Goal: Task Accomplishment & Management: Use online tool/utility

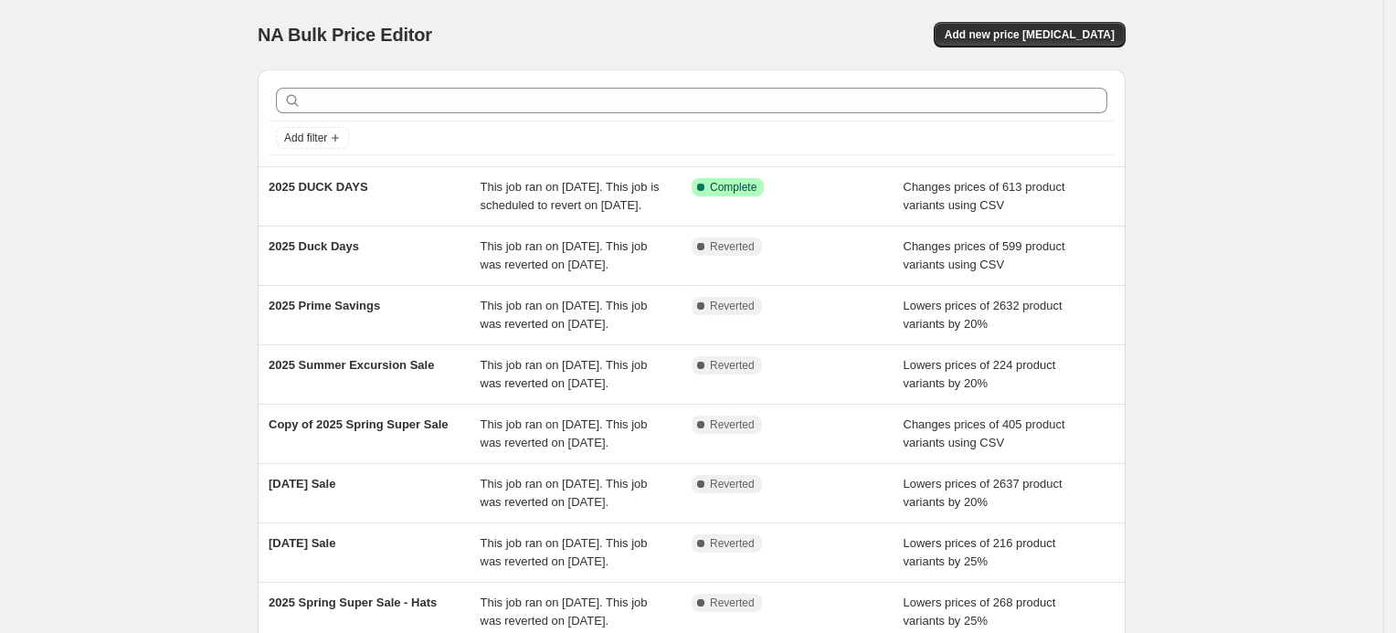
click at [75, 173] on div "NA Bulk Price Editor. This page is ready NA Bulk Price Editor Add new price cha…" at bounding box center [691, 470] width 1383 height 941
click at [1059, 37] on span "Add new price change job" at bounding box center [1030, 34] width 170 height 15
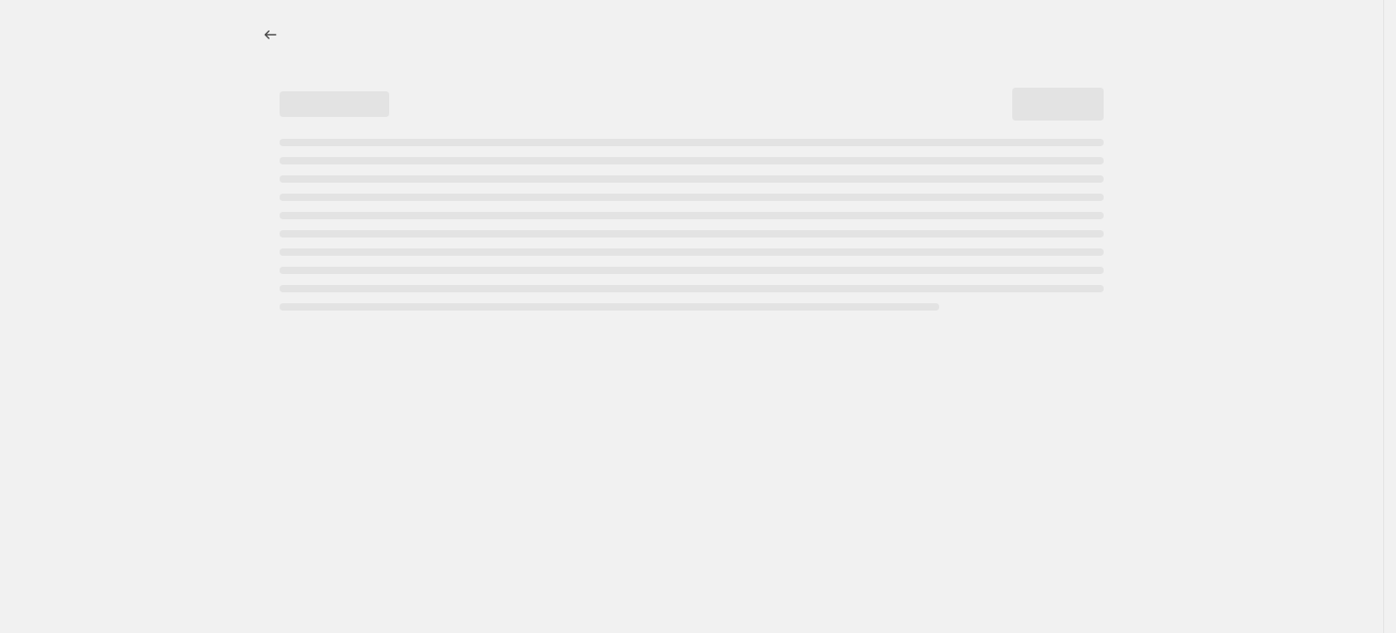
select select "percentage"
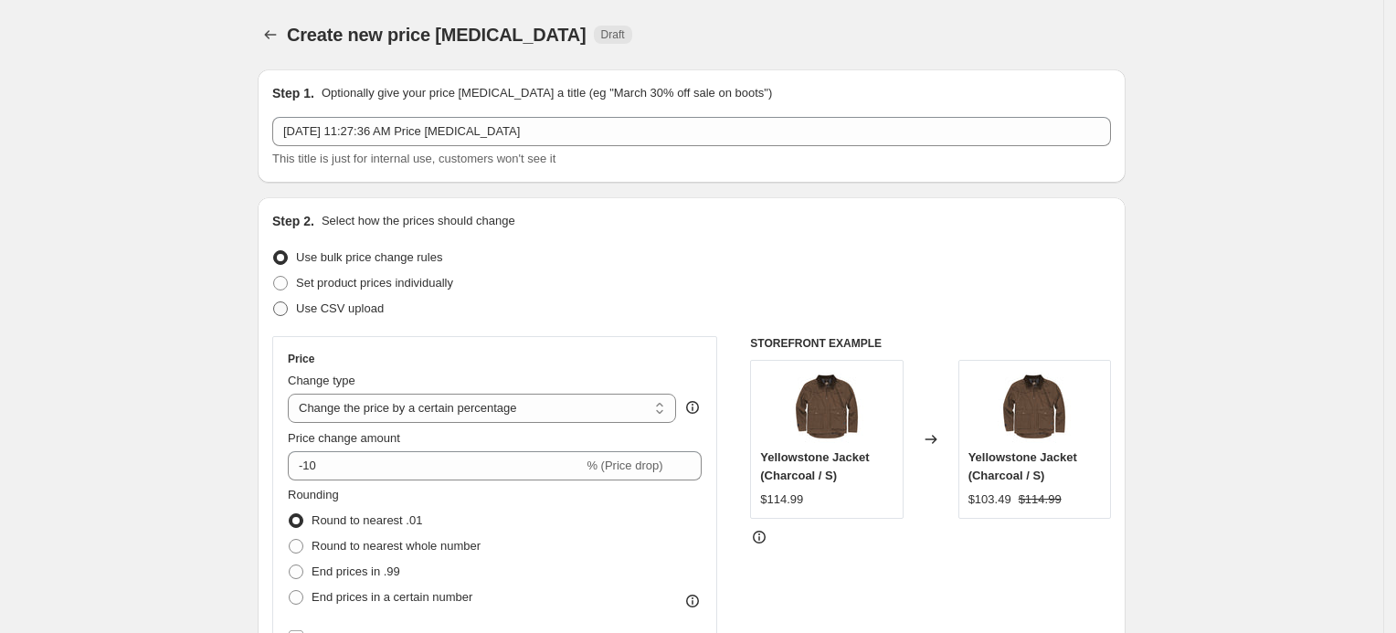
click at [362, 301] on span "Use CSV upload" at bounding box center [340, 308] width 88 height 14
click at [274, 301] on input "Use CSV upload" at bounding box center [273, 301] width 1 height 1
radio input "true"
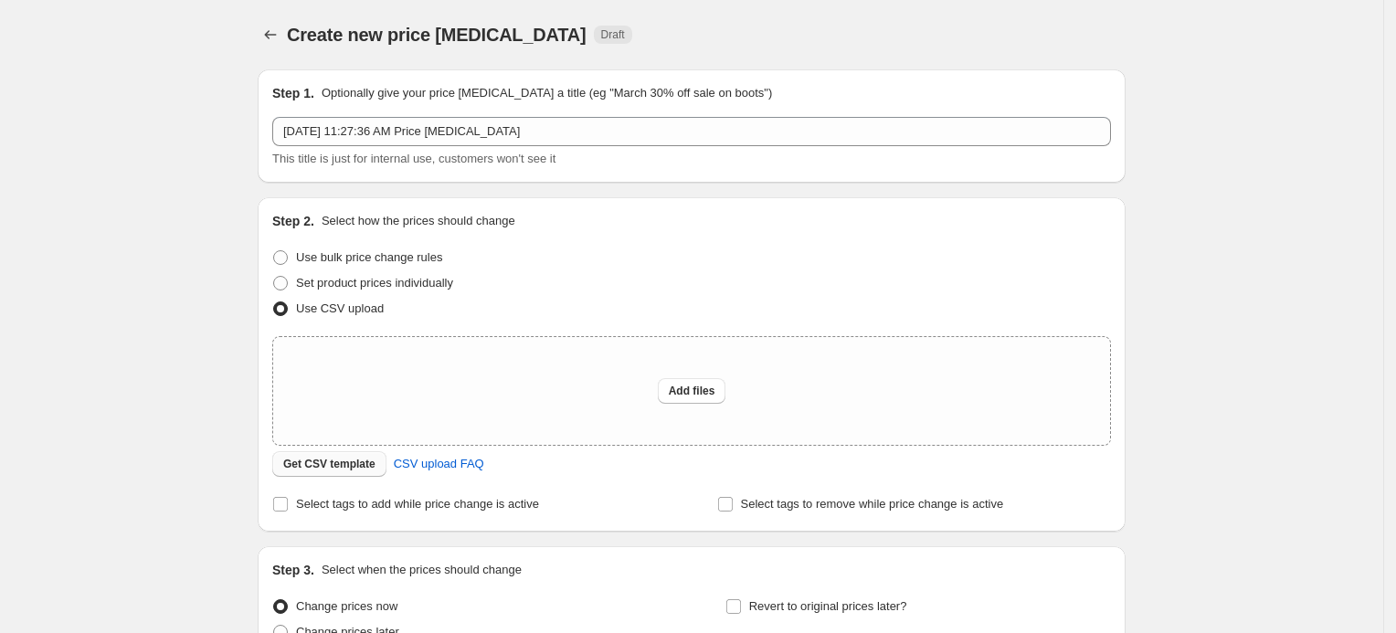
click at [363, 459] on span "Get CSV template" at bounding box center [329, 464] width 92 height 15
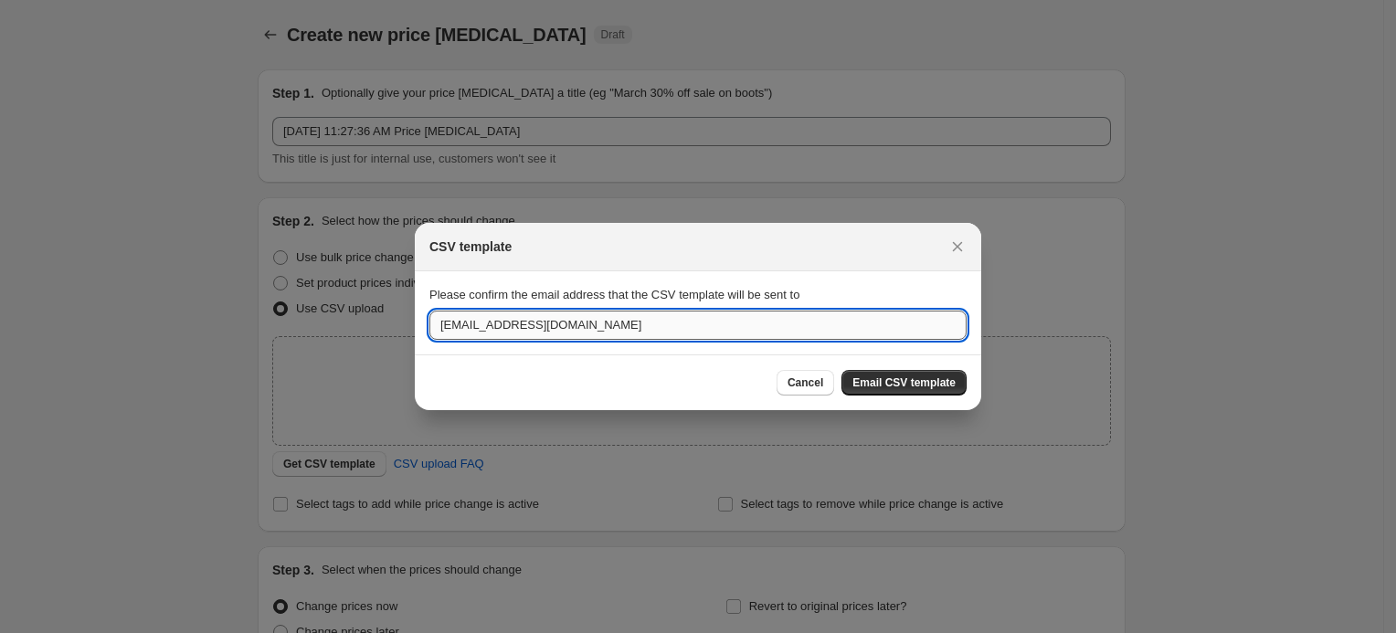
click at [819, 330] on input "koneal@driduck.com" at bounding box center [697, 325] width 537 height 29
type input "jusry@driduck.com"
click at [950, 388] on span "Email CSV template" at bounding box center [903, 382] width 103 height 15
